Goal: Find specific page/section: Find specific page/section

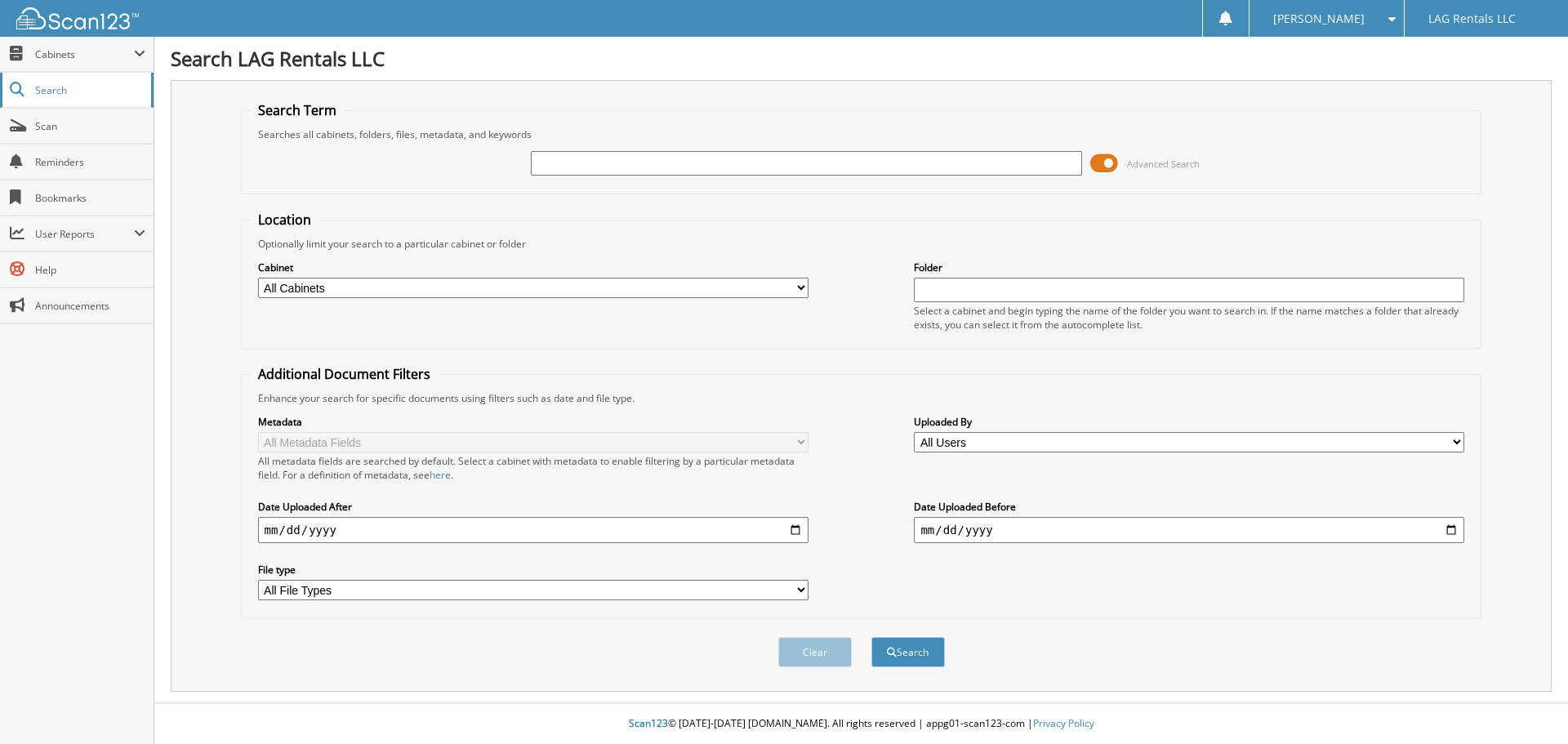
click at [58, 85] on span "Search" at bounding box center [88, 90] width 108 height 14
click at [28, 43] on span "Cabinets" at bounding box center [77, 54] width 153 height 35
click at [53, 176] on link "Search" at bounding box center [77, 160] width 153 height 35
type input "3840051"
click at [872, 637] on button "Search" at bounding box center [908, 652] width 73 height 30
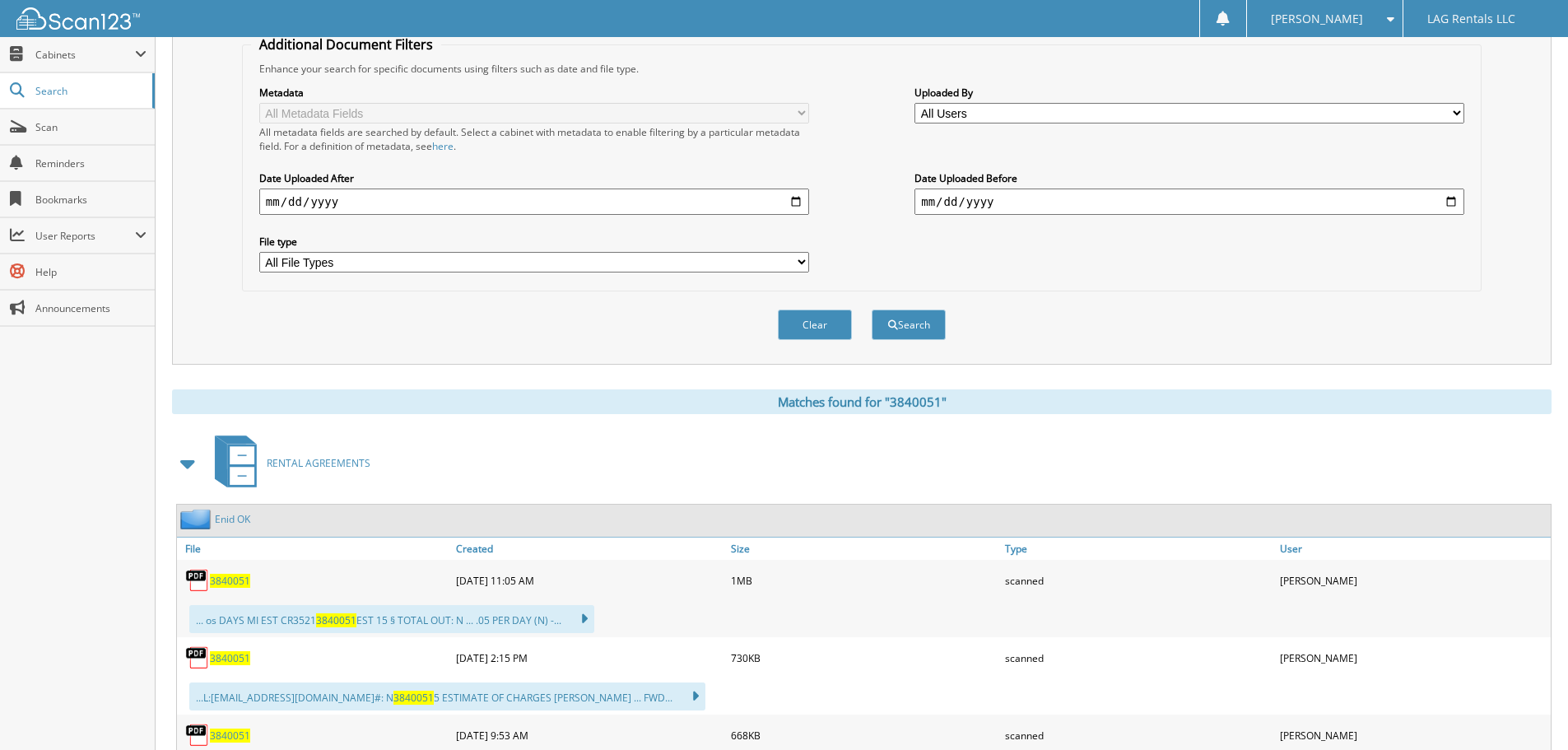
scroll to position [425, 0]
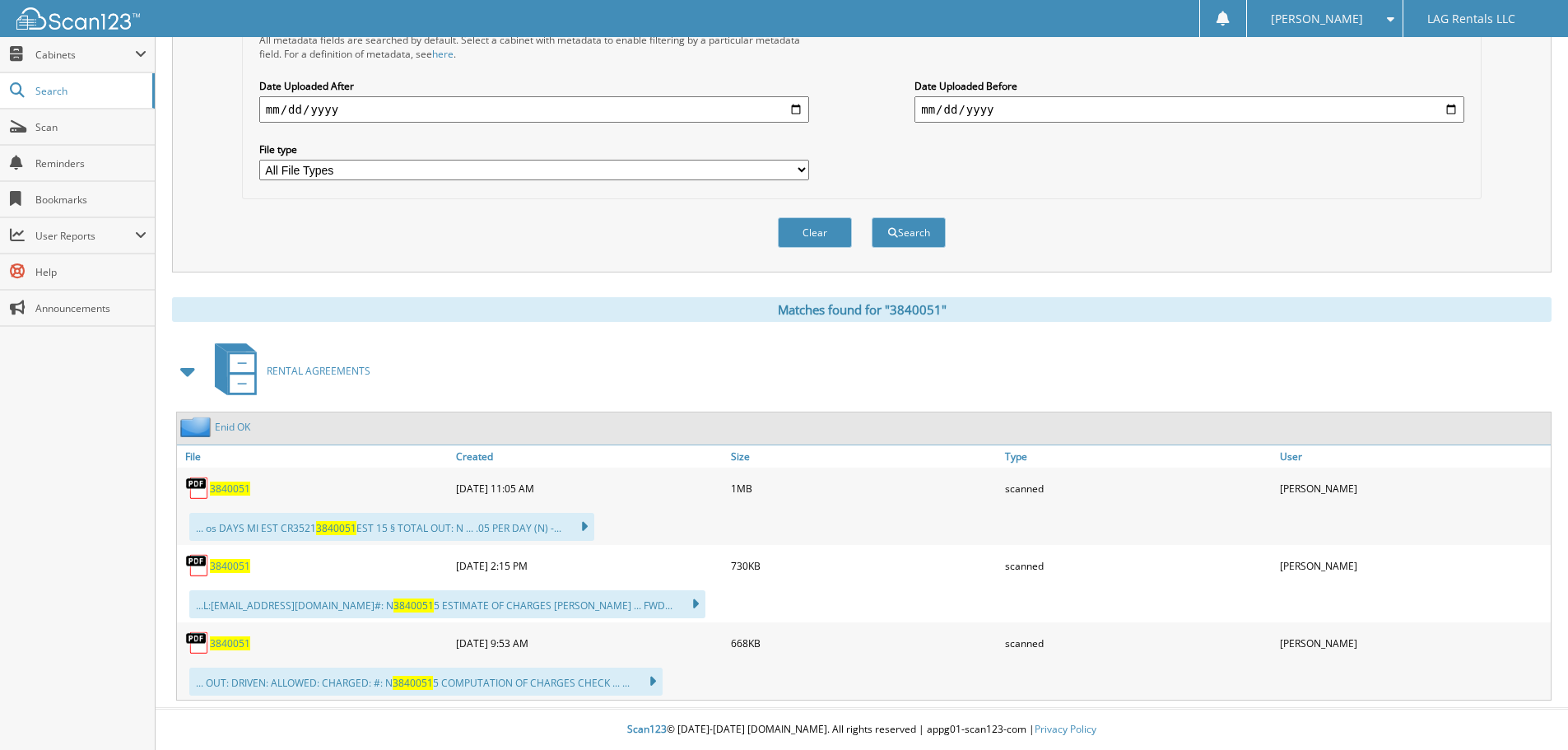
click at [220, 494] on span "3840051" at bounding box center [230, 489] width 40 height 14
click at [214, 570] on span "3840051" at bounding box center [230, 566] width 40 height 14
